Goal: Check status: Check status

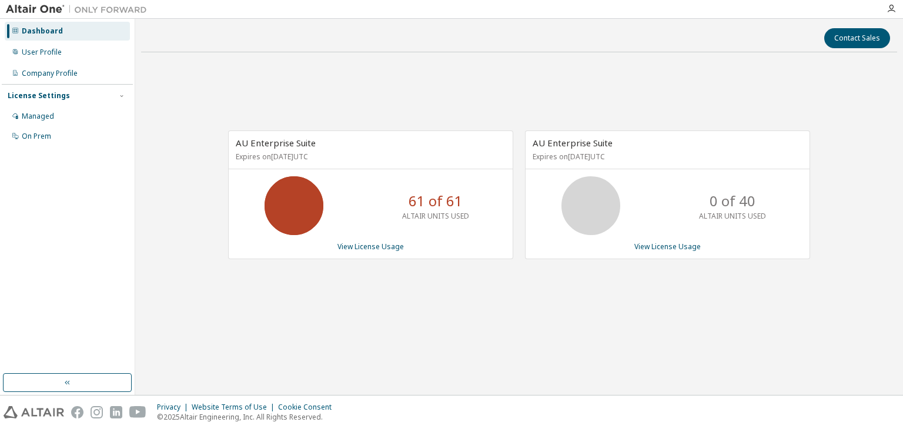
click at [99, 35] on div "Dashboard" at bounding box center [67, 31] width 125 height 19
click at [658, 249] on link "View License Usage" at bounding box center [668, 247] width 66 height 10
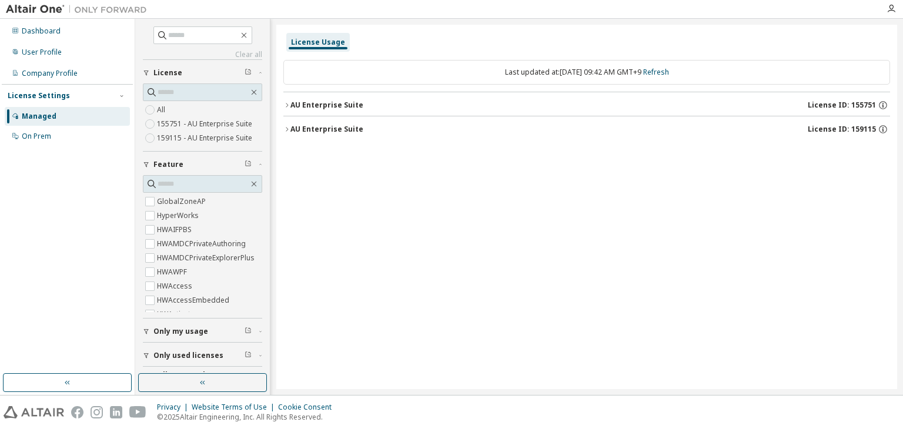
click at [358, 131] on div "AU Enterprise Suite" at bounding box center [327, 129] width 73 height 9
